Goal: Task Accomplishment & Management: Complete application form

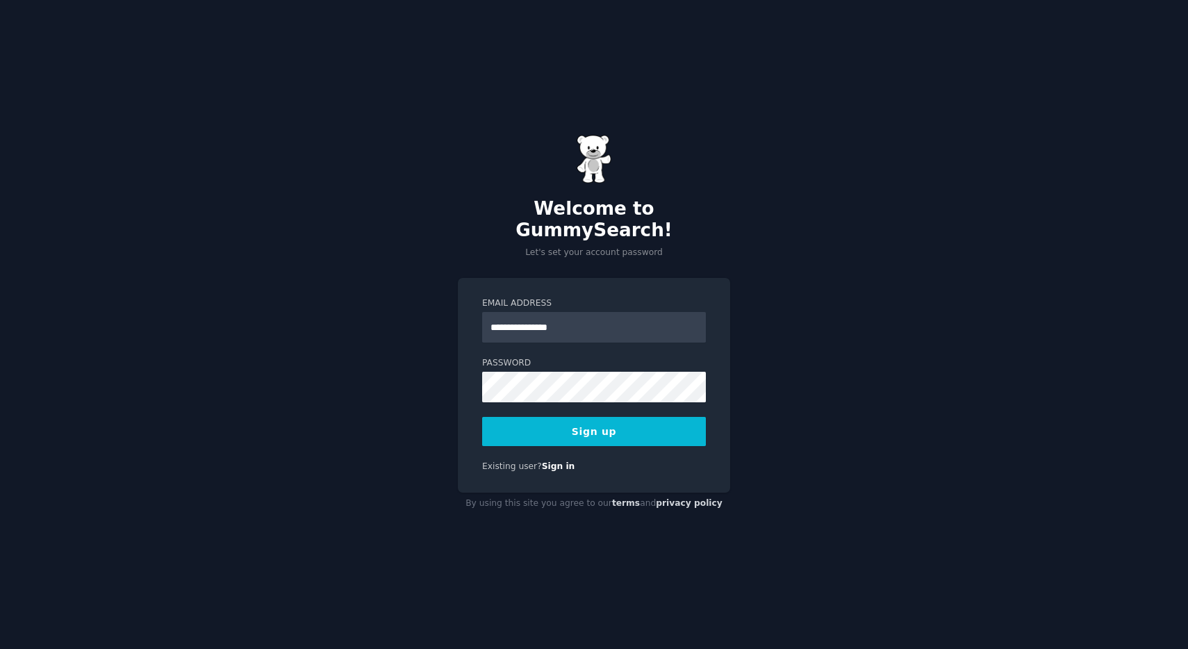
type input "**********"
click at [518, 434] on button "Sign up" at bounding box center [594, 431] width 224 height 29
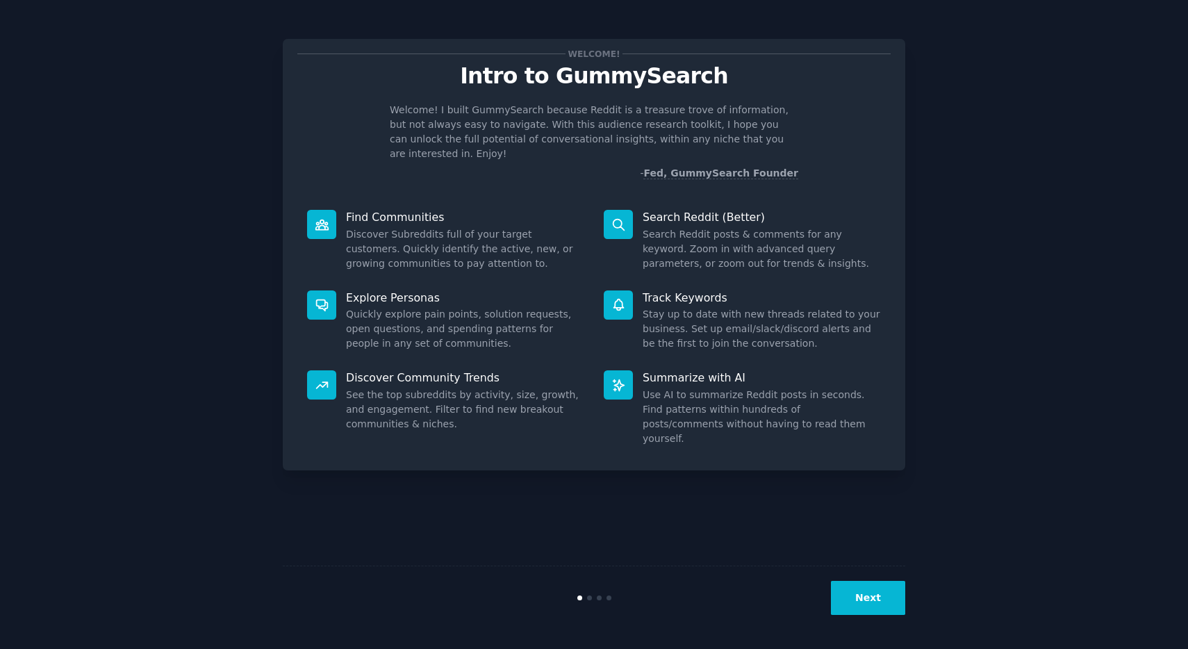
click at [853, 590] on button "Next" at bounding box center [868, 598] width 74 height 34
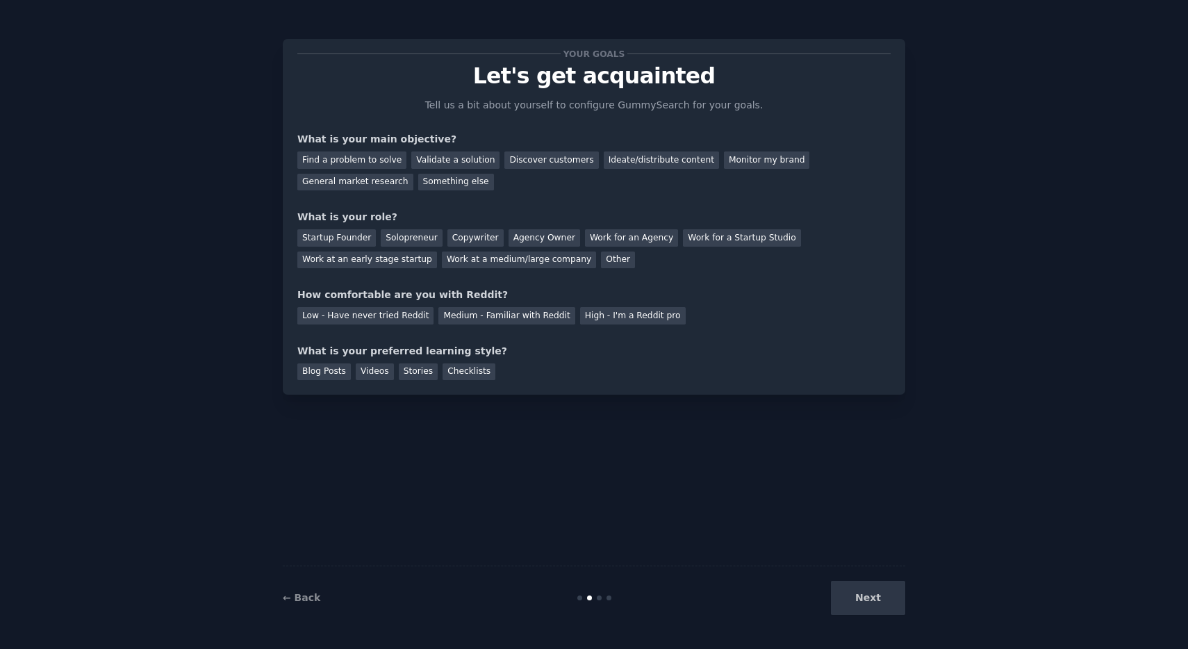
click at [866, 613] on div "Next" at bounding box center [802, 598] width 208 height 34
click at [866, 605] on div "Next" at bounding box center [802, 598] width 208 height 34
click at [357, 161] on div "Find a problem to solve" at bounding box center [351, 159] width 109 height 17
click at [423, 237] on div "Solopreneur" at bounding box center [411, 237] width 61 height 17
click at [357, 316] on div "Low - Have never tried Reddit" at bounding box center [365, 315] width 136 height 17
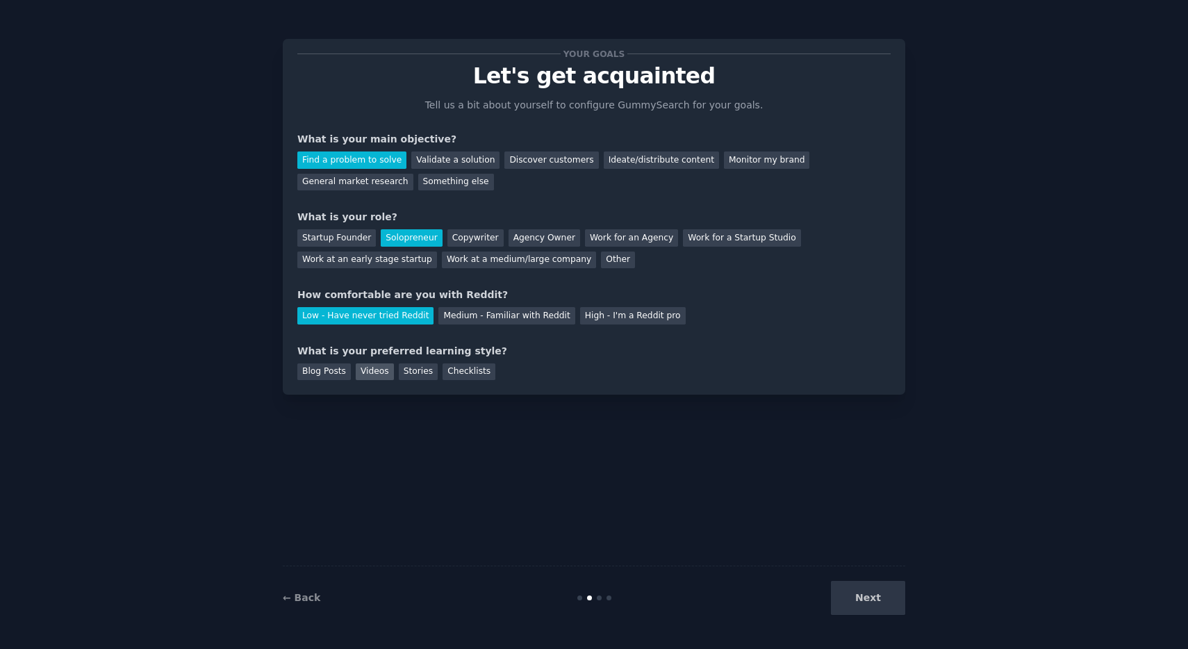
click at [384, 370] on div "Videos" at bounding box center [375, 371] width 38 height 17
click at [875, 634] on div "Your goals Let's get acquainted Tell us a bit about yourself to configure Gummy…" at bounding box center [594, 324] width 1188 height 649
click at [875, 612] on button "Next" at bounding box center [868, 598] width 74 height 34
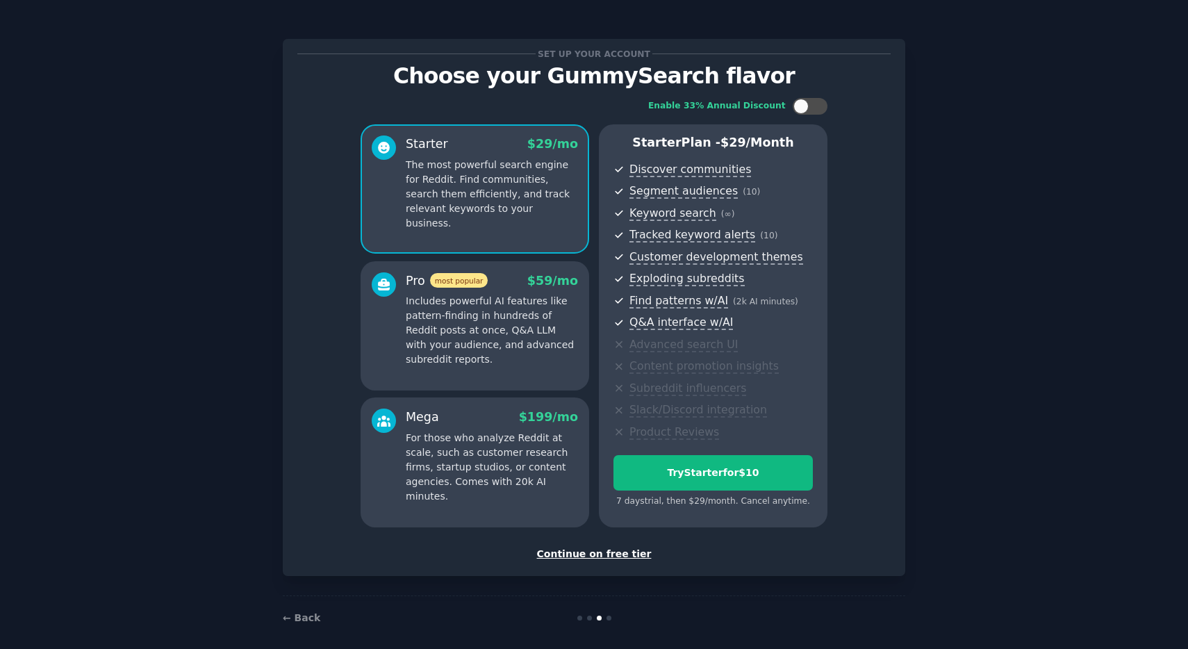
click at [564, 550] on div "Continue on free tier" at bounding box center [593, 554] width 593 height 15
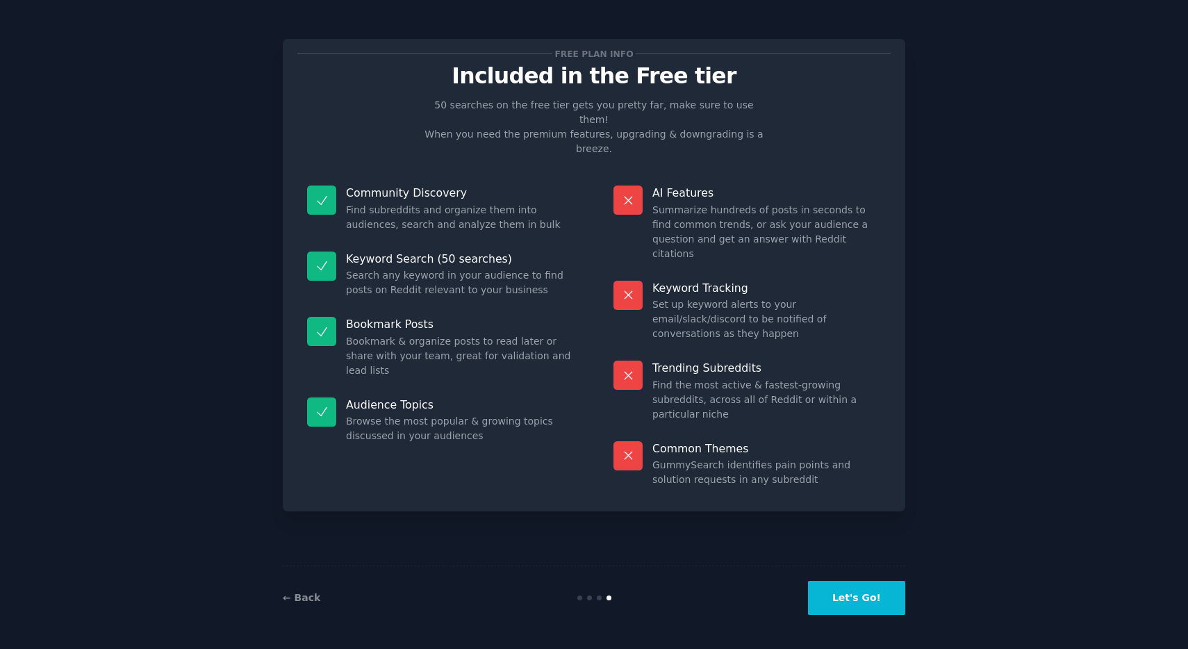
click at [845, 593] on button "Let's Go!" at bounding box center [856, 598] width 97 height 34
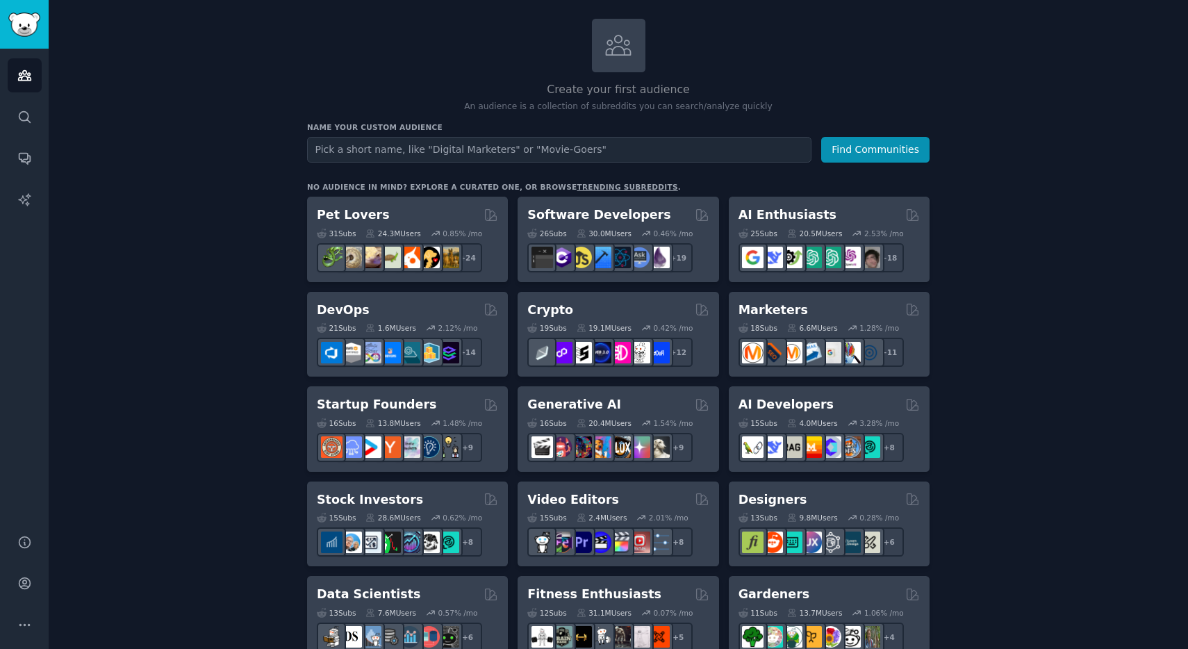
scroll to position [70, 0]
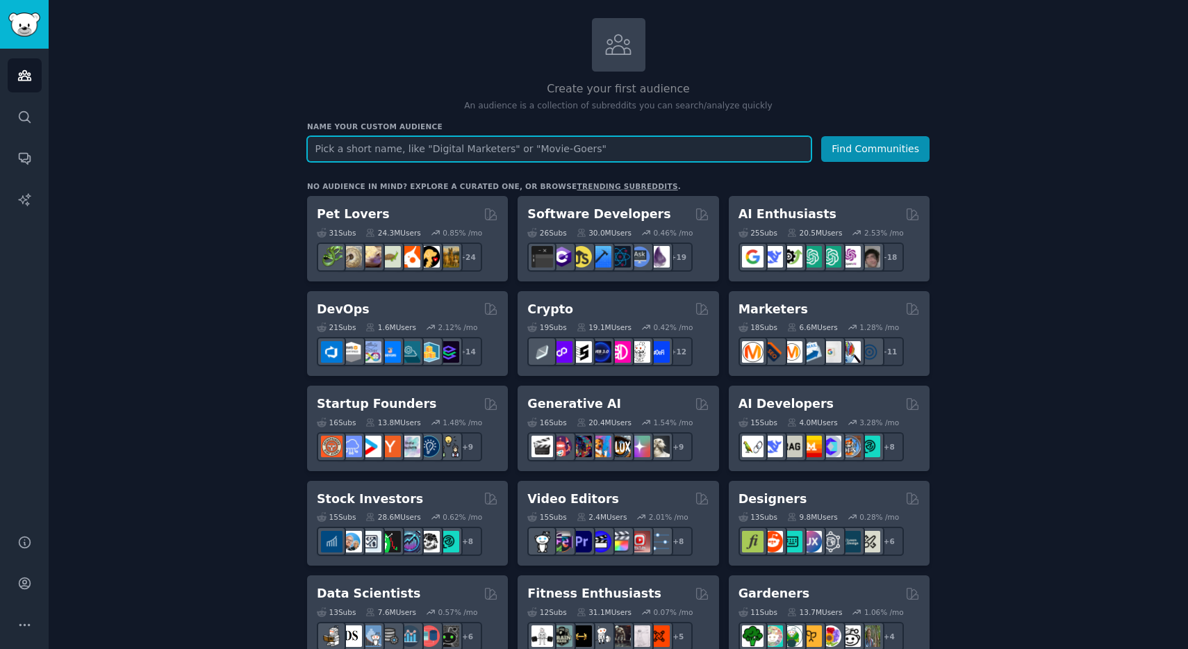
click at [383, 147] on input "text" at bounding box center [559, 149] width 505 height 26
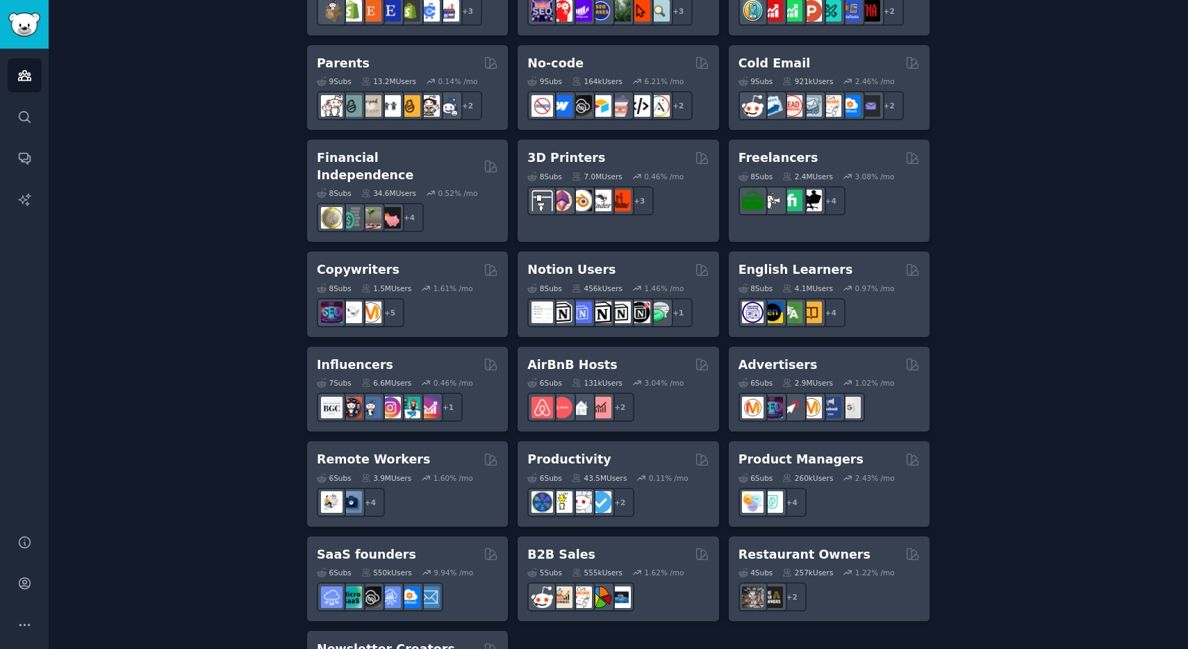
scroll to position [851, 0]
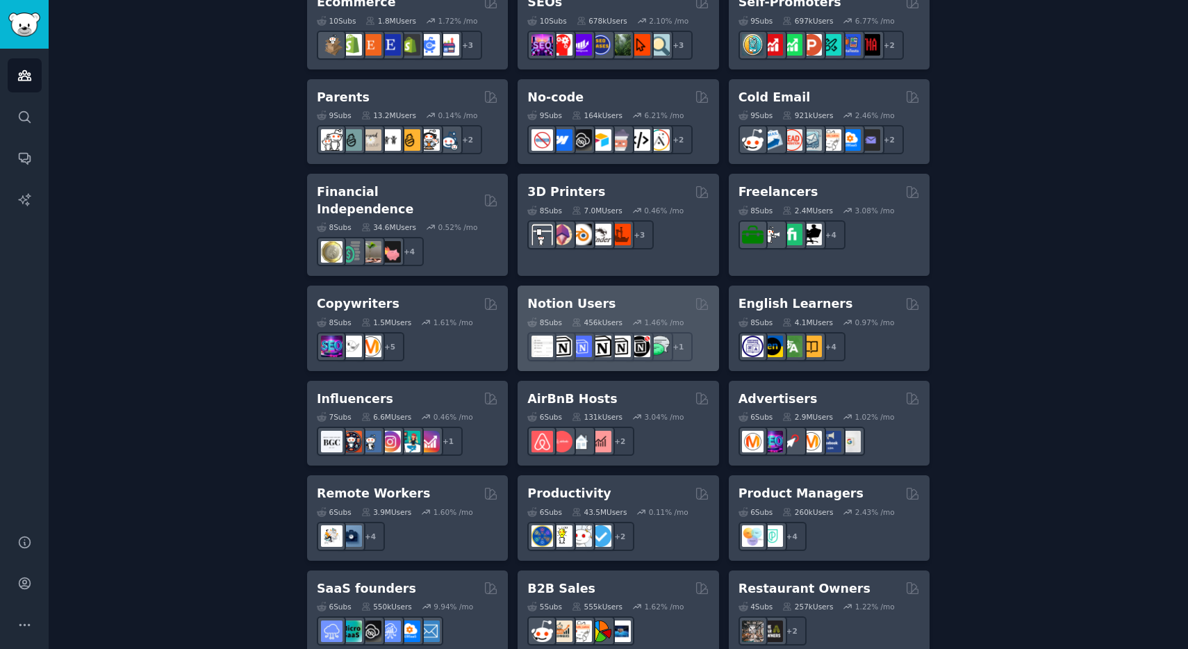
click at [555, 295] on h2 "Notion Users" at bounding box center [571, 303] width 88 height 17
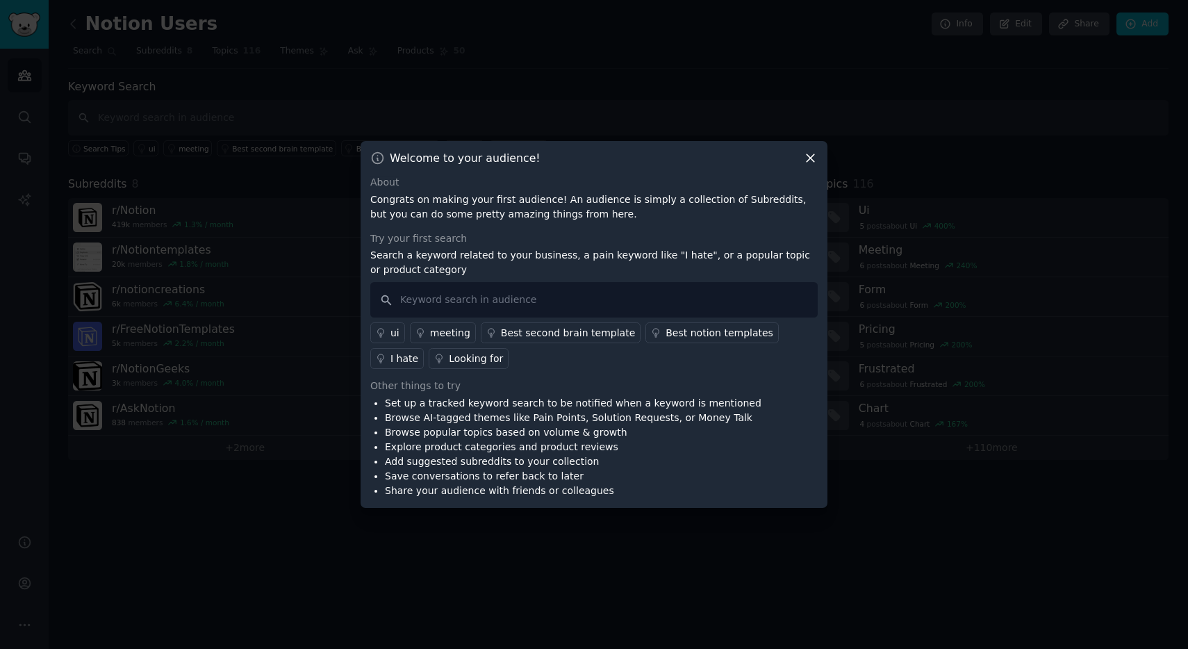
click at [810, 156] on icon at bounding box center [810, 158] width 15 height 15
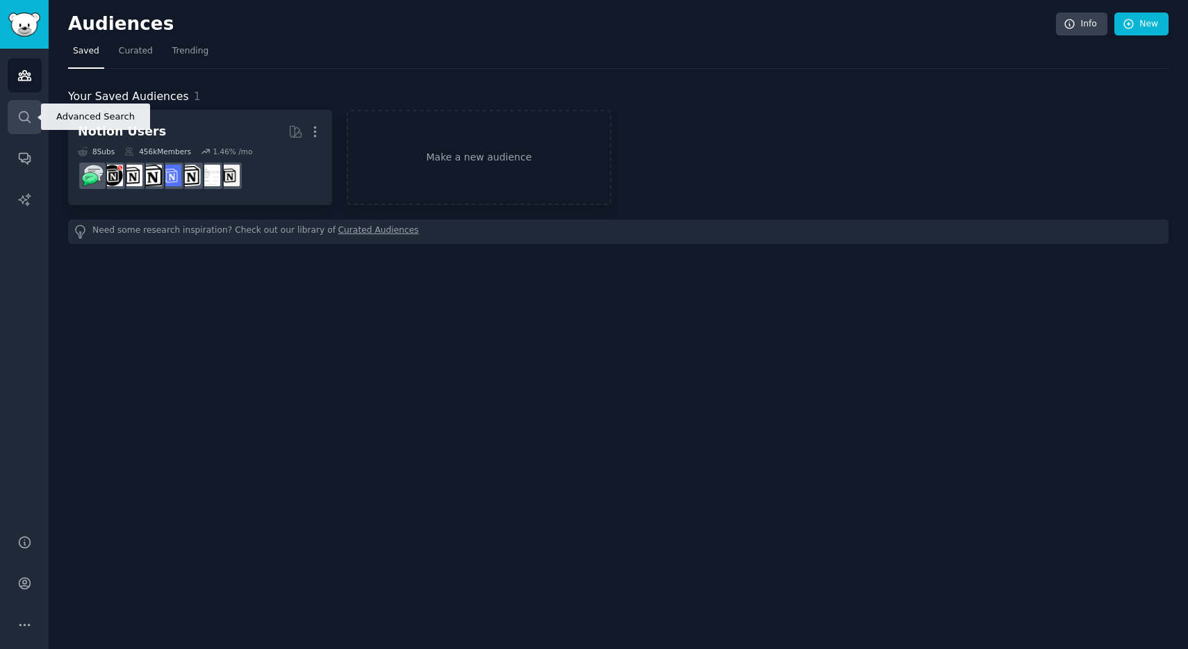
click at [11, 118] on link "Search" at bounding box center [25, 117] width 34 height 34
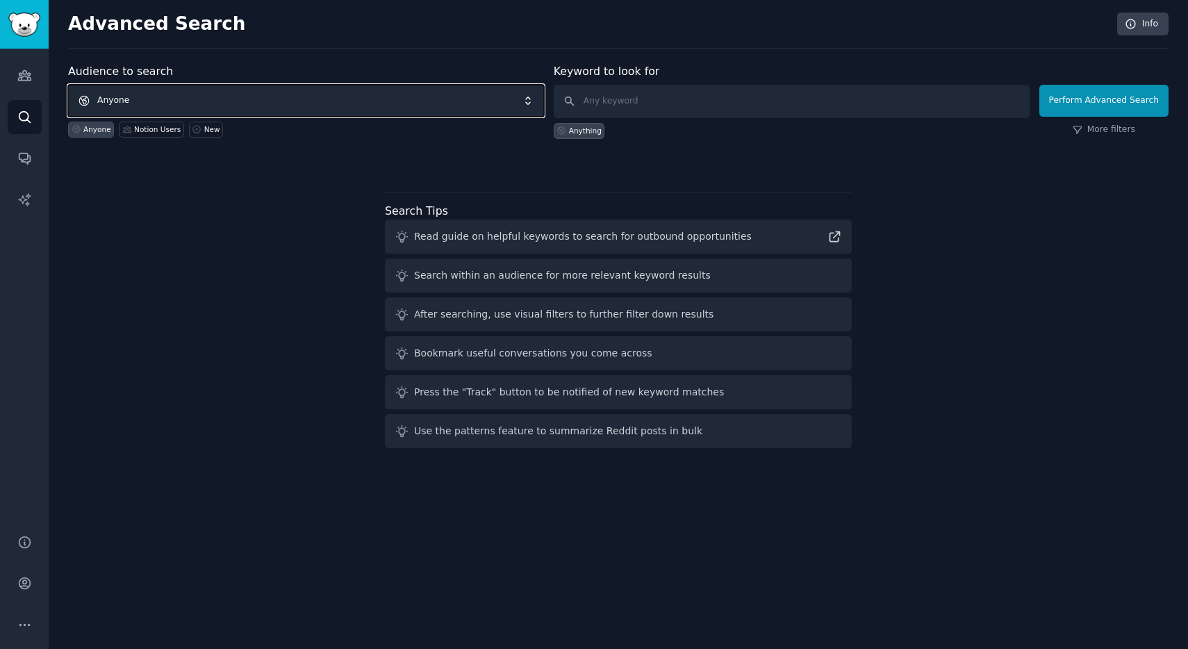
click at [329, 99] on span "Anyone" at bounding box center [306, 101] width 476 height 32
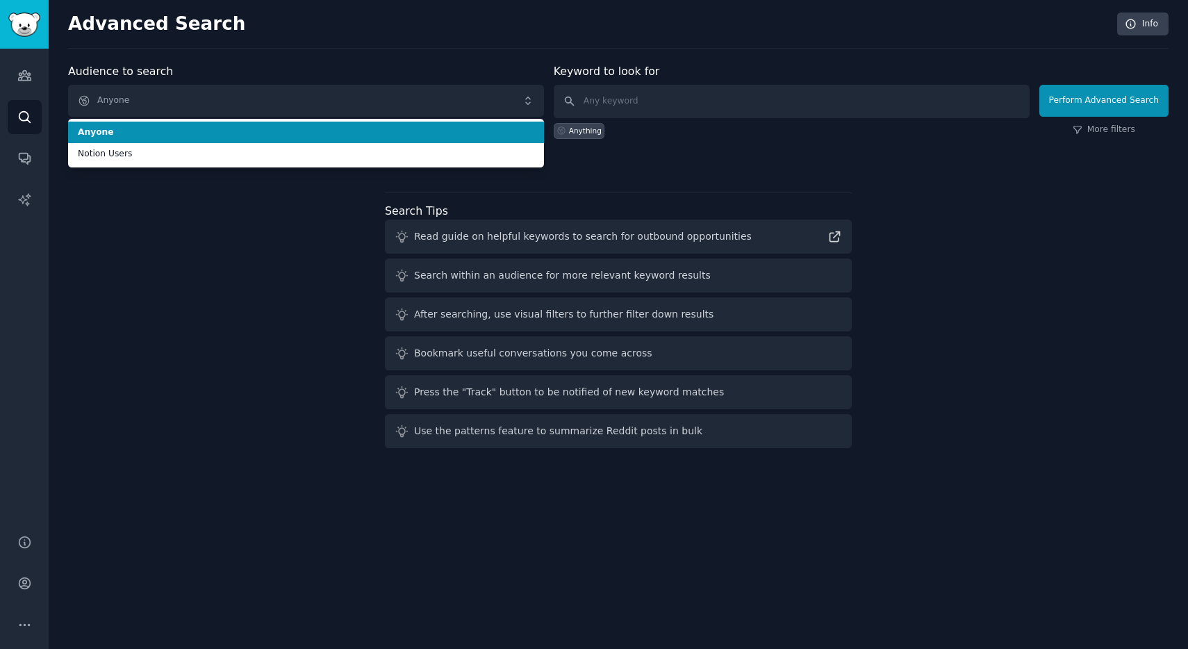
click at [295, 72] on div "Audience to search Anyone Anyone Notion Users Anyone Notion Users New" at bounding box center [306, 101] width 476 height 76
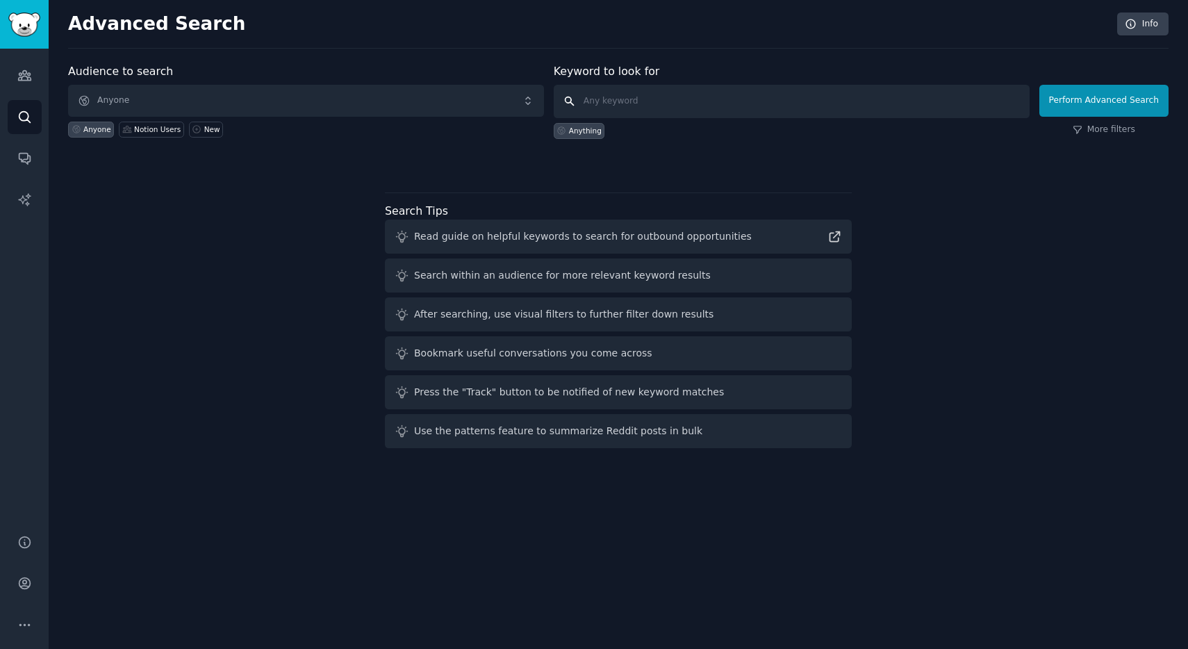
click at [595, 105] on input "text" at bounding box center [792, 101] width 476 height 33
type input "sleep"
click button "Perform Advanced Search" at bounding box center [1104, 101] width 129 height 32
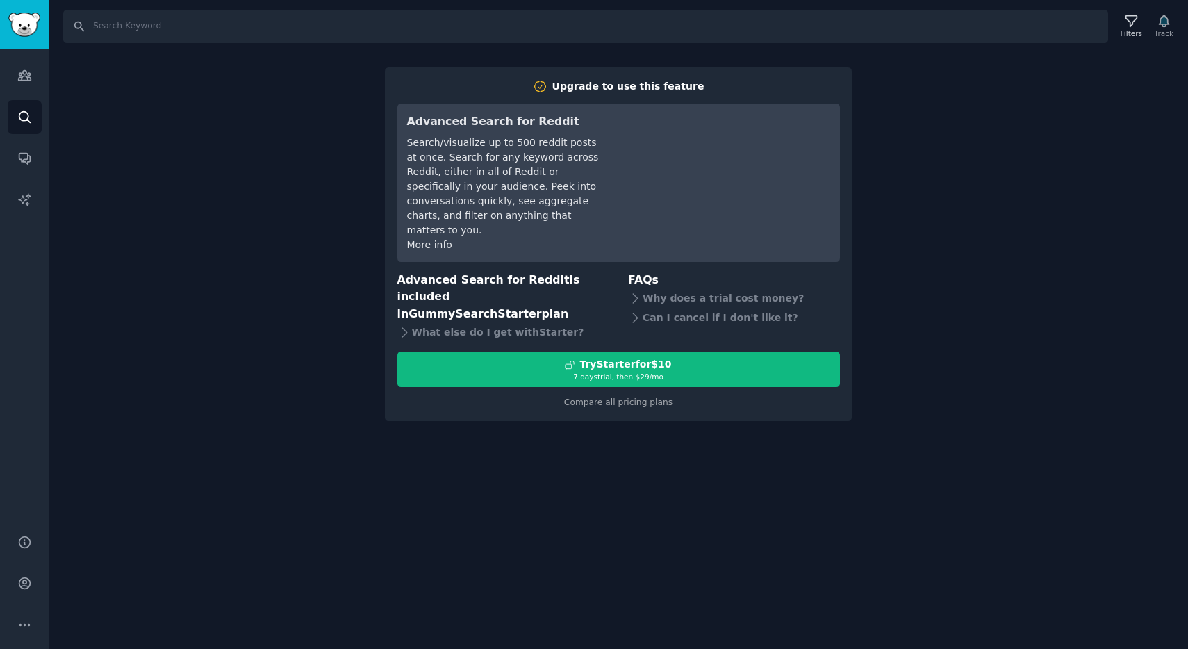
click at [969, 139] on div "Search Filters Track Upgrade to use this feature Advanced Search for Reddit Sea…" at bounding box center [619, 324] width 1140 height 649
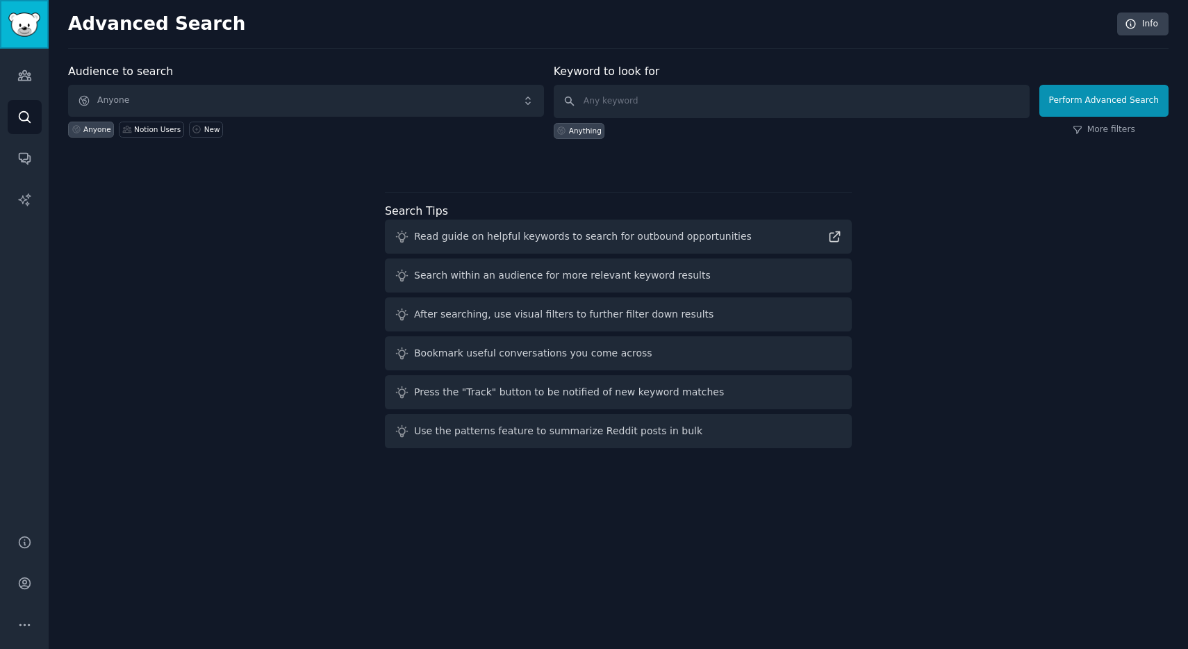
click at [20, 35] on img "Sidebar" at bounding box center [24, 25] width 32 height 24
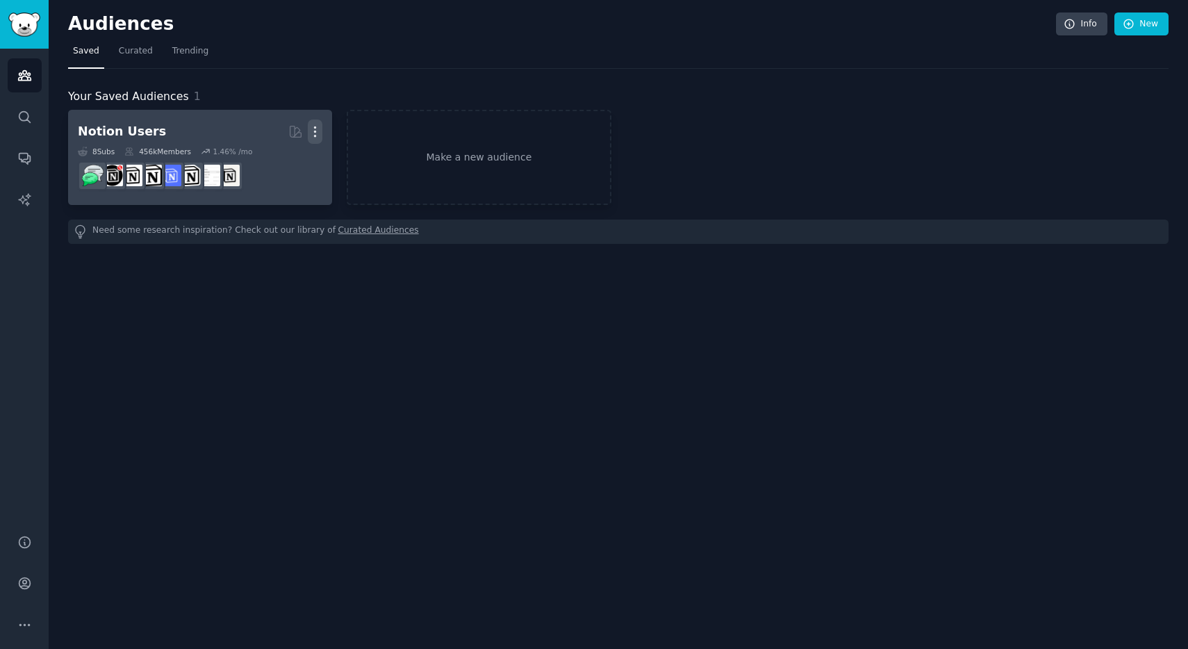
click at [315, 131] on icon "button" at bounding box center [315, 132] width 1 height 10
click at [274, 159] on p "Delete" at bounding box center [277, 161] width 32 height 15
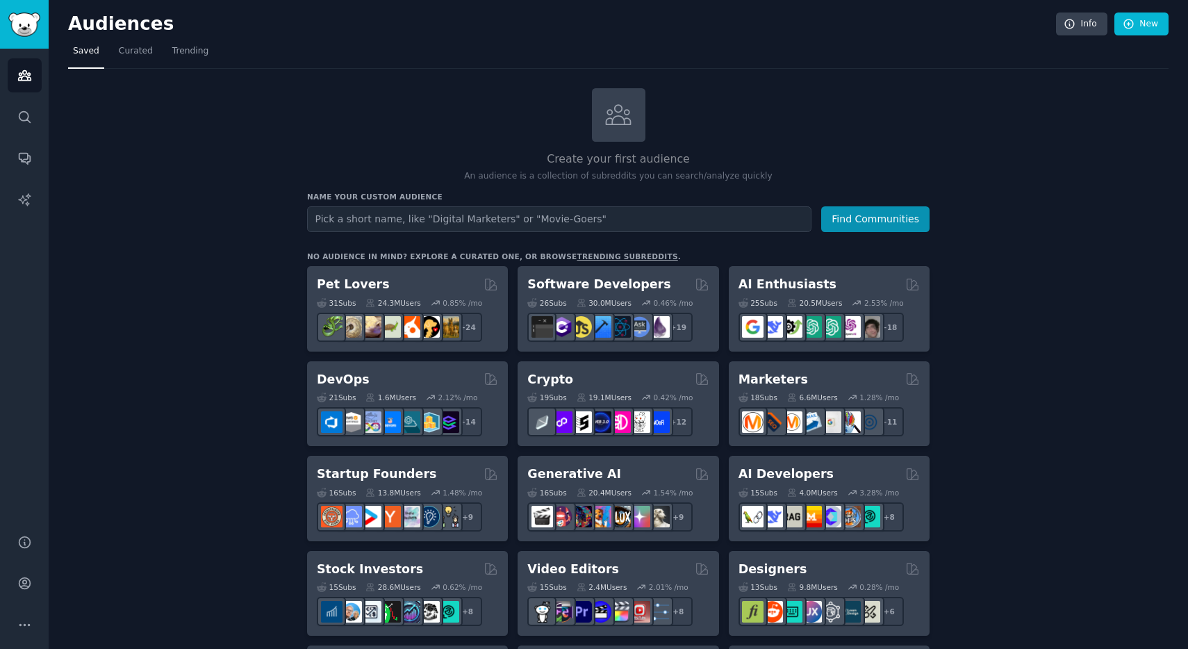
click at [376, 220] on input "text" at bounding box center [559, 219] width 505 height 26
type input "sleep"
click at [821, 206] on button "Find Communities" at bounding box center [875, 219] width 108 height 26
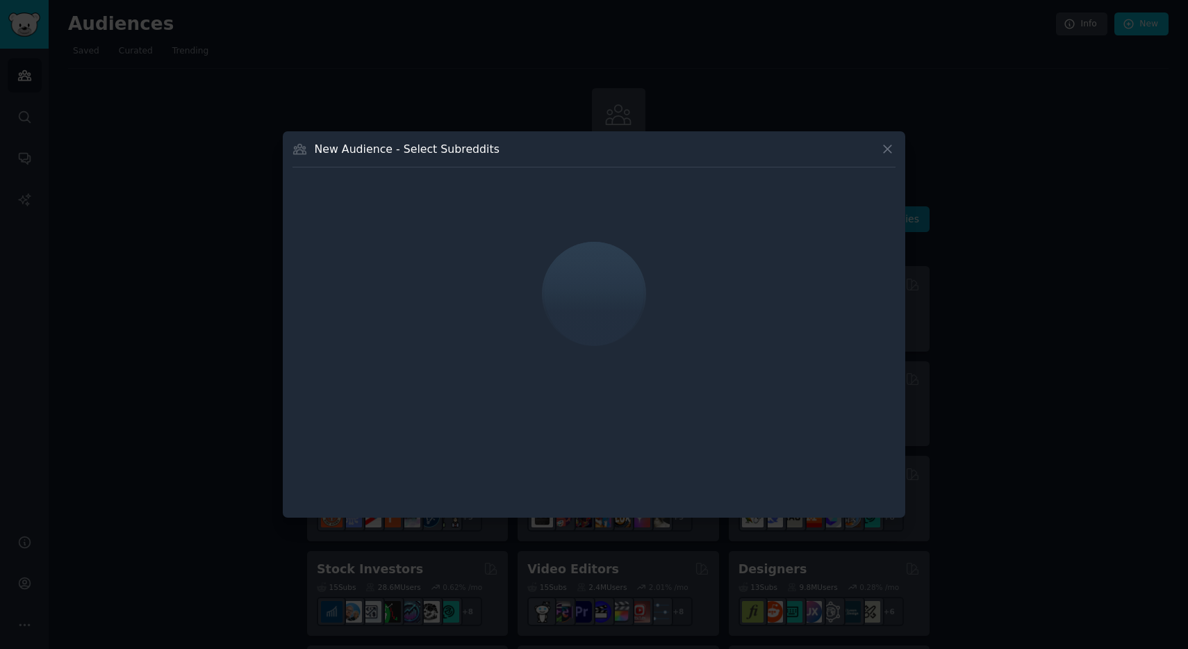
click at [883, 151] on icon at bounding box center [888, 149] width 15 height 15
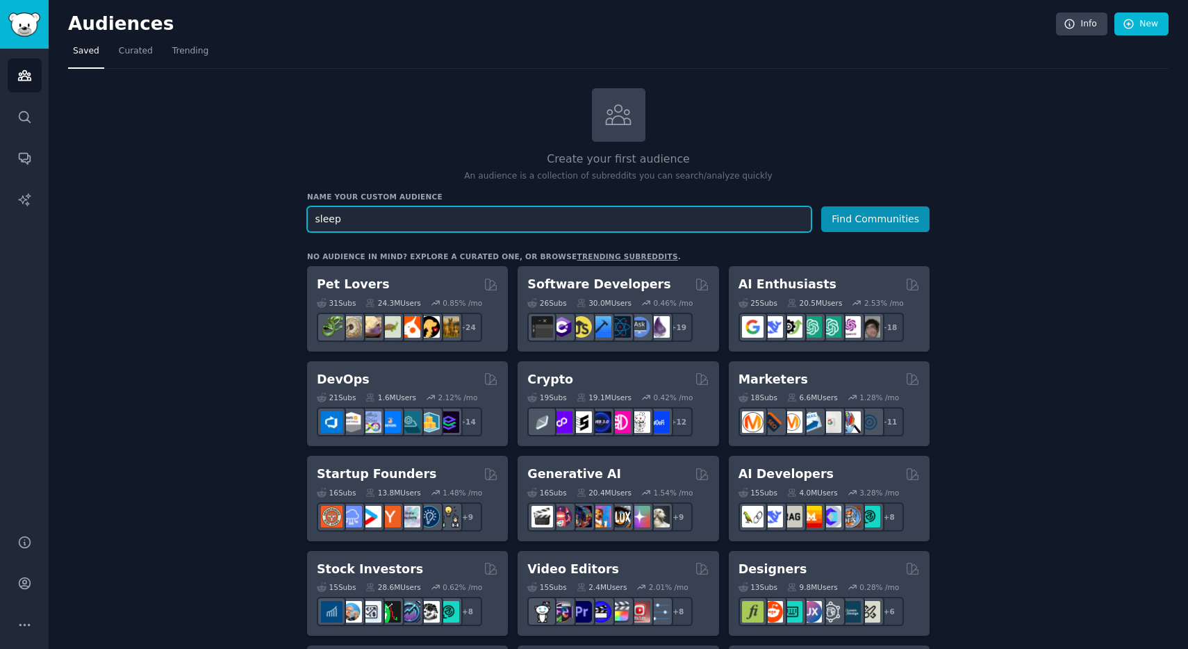
click at [375, 220] on input "sleep" at bounding box center [559, 219] width 505 height 26
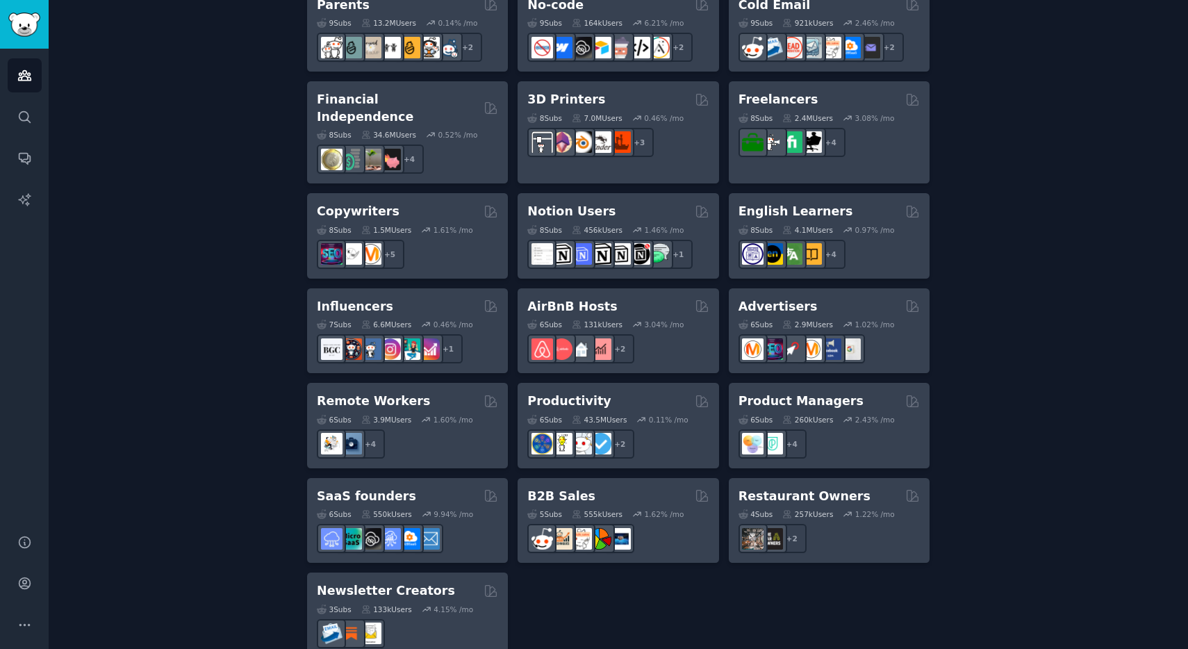
scroll to position [954, 0]
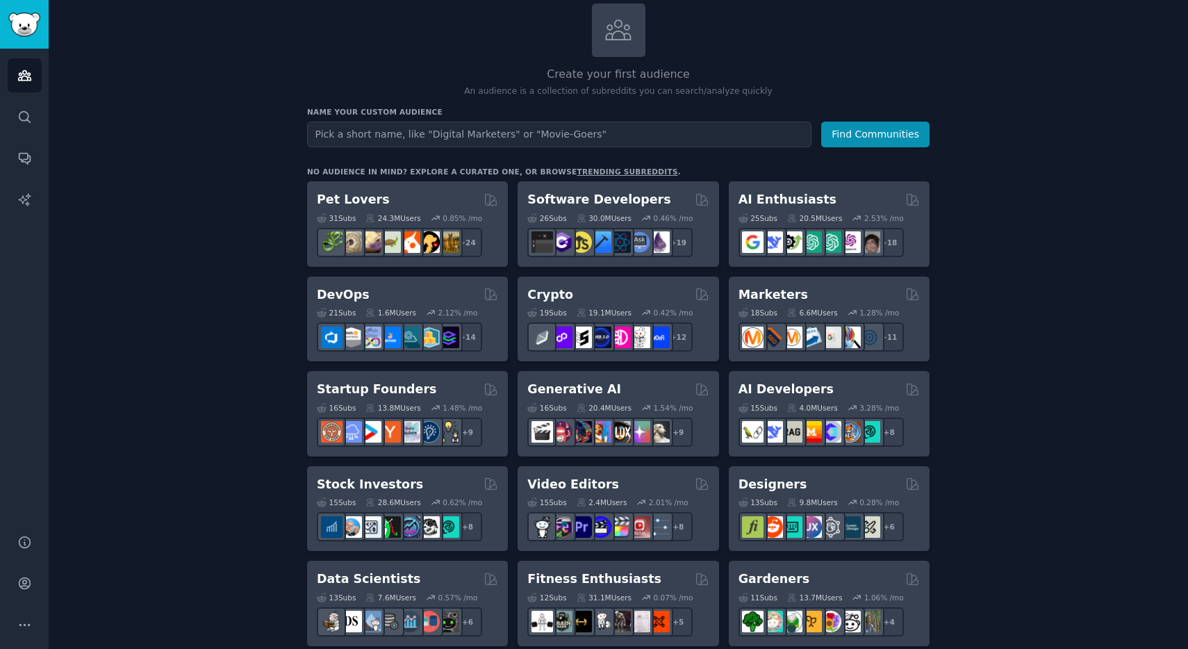
scroll to position [0, 0]
